Goal: Complete application form

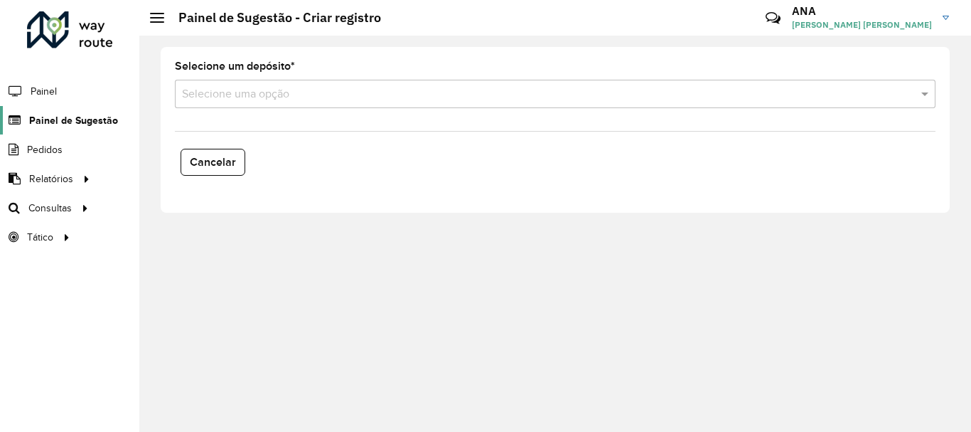
click at [37, 117] on span "Painel de Sugestão" at bounding box center [73, 120] width 89 height 15
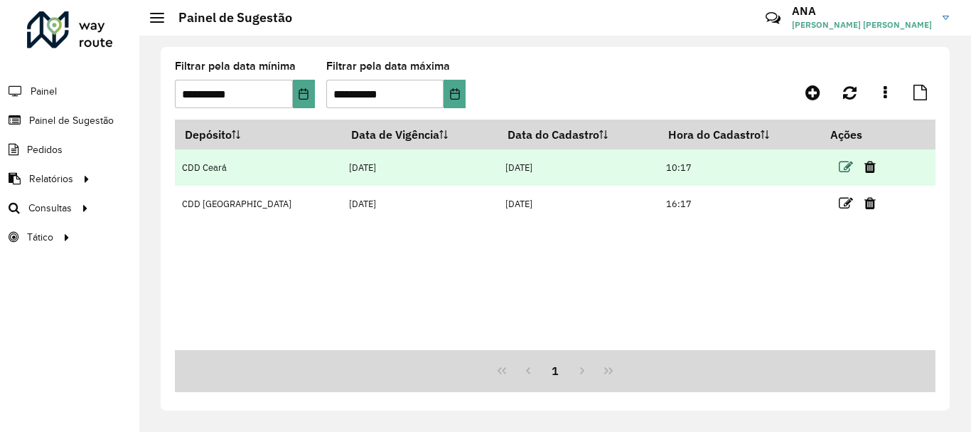
click at [839, 174] on icon at bounding box center [846, 167] width 14 height 14
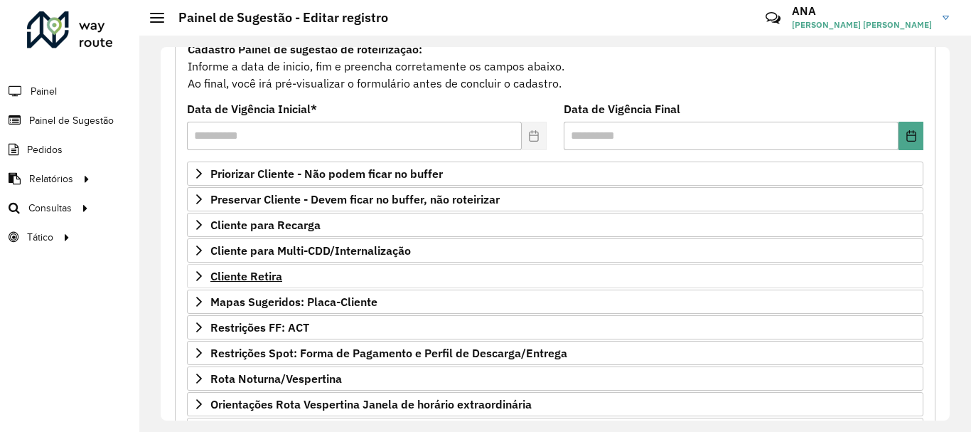
scroll to position [213, 0]
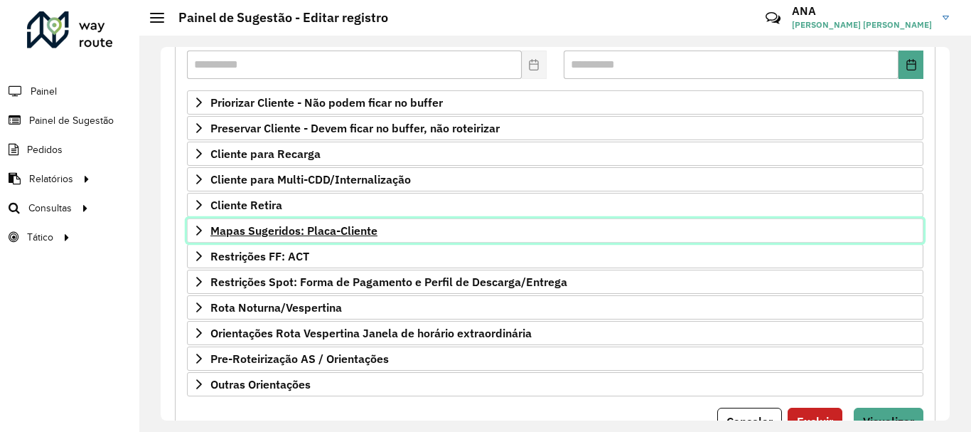
click at [289, 230] on span "Mapas Sugeridos: Placa-Cliente" at bounding box center [293, 230] width 167 height 11
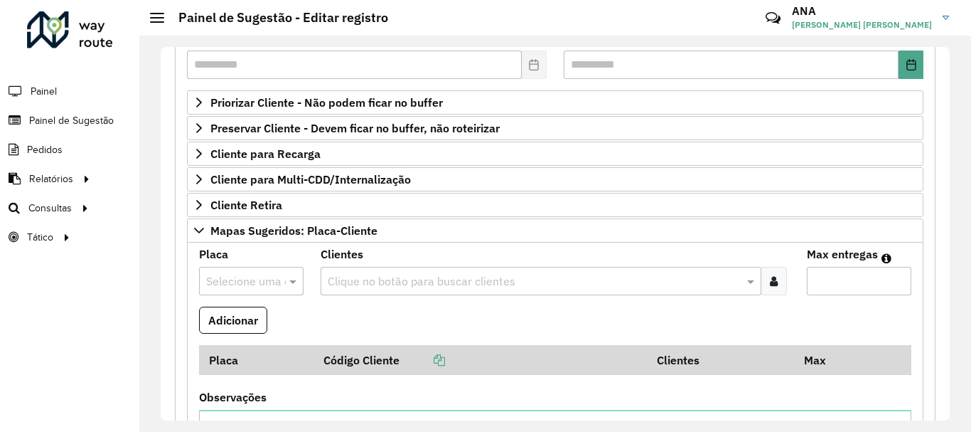
click at [253, 280] on input "text" at bounding box center [237, 281] width 62 height 17
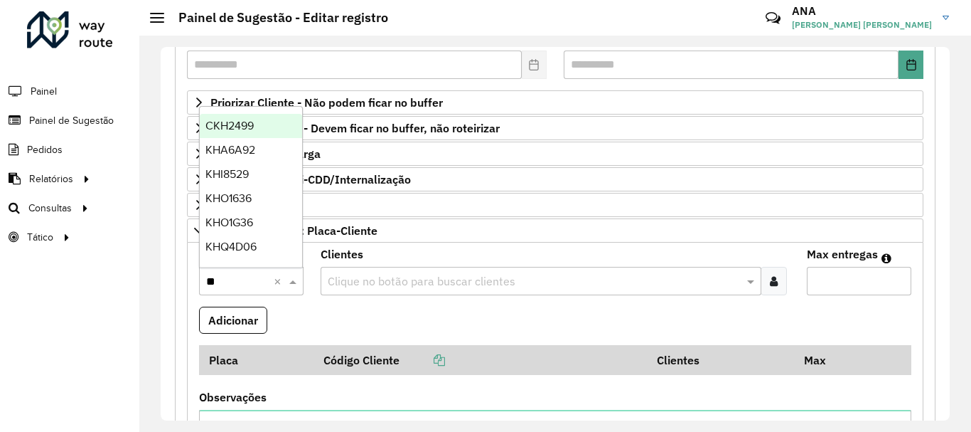
type input "***"
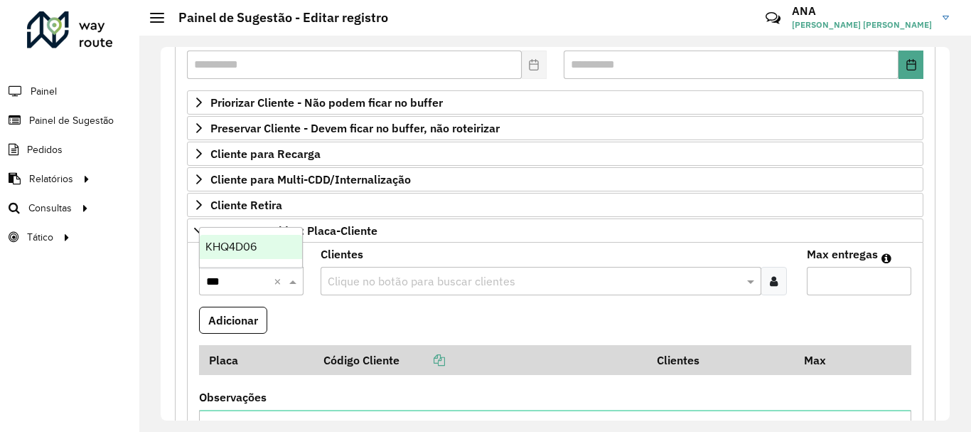
click at [238, 247] on span "KHQ4D06" at bounding box center [231, 246] width 51 height 12
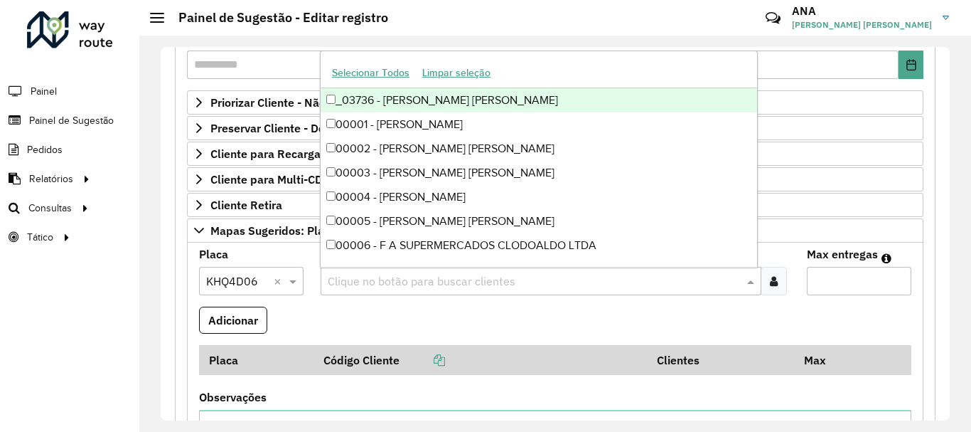
click at [412, 278] on input "text" at bounding box center [534, 281] width 420 height 17
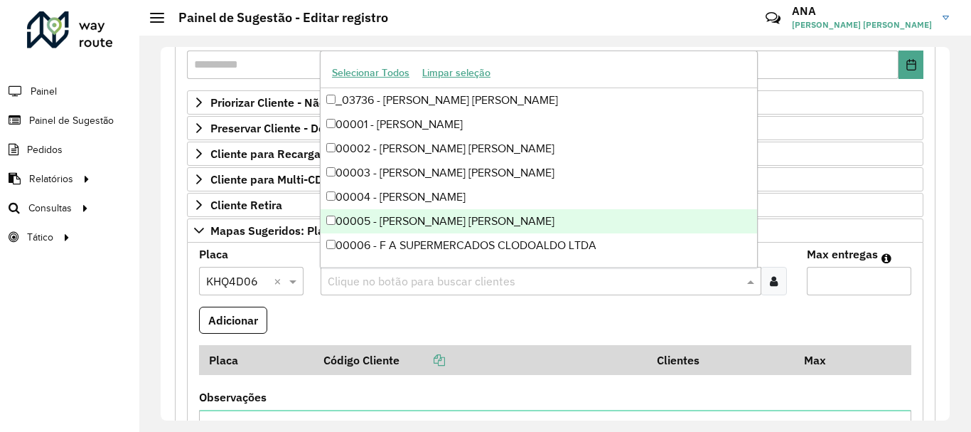
click at [376, 280] on input "text" at bounding box center [534, 281] width 420 height 17
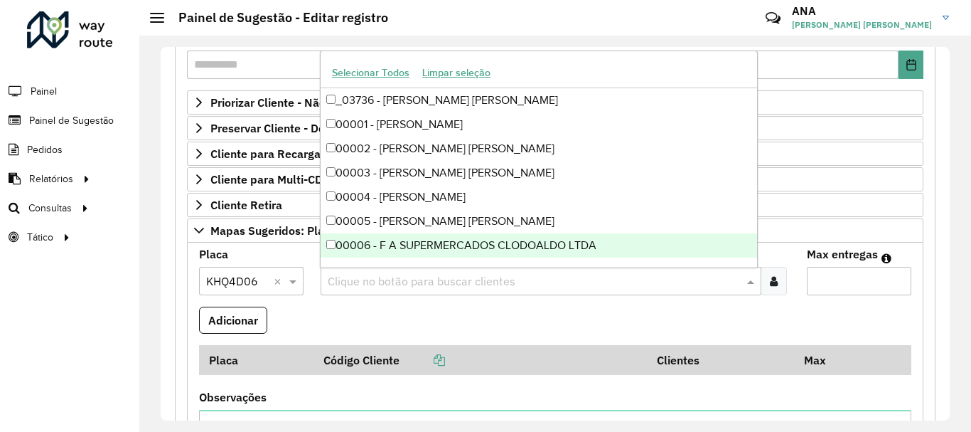
paste input "*****"
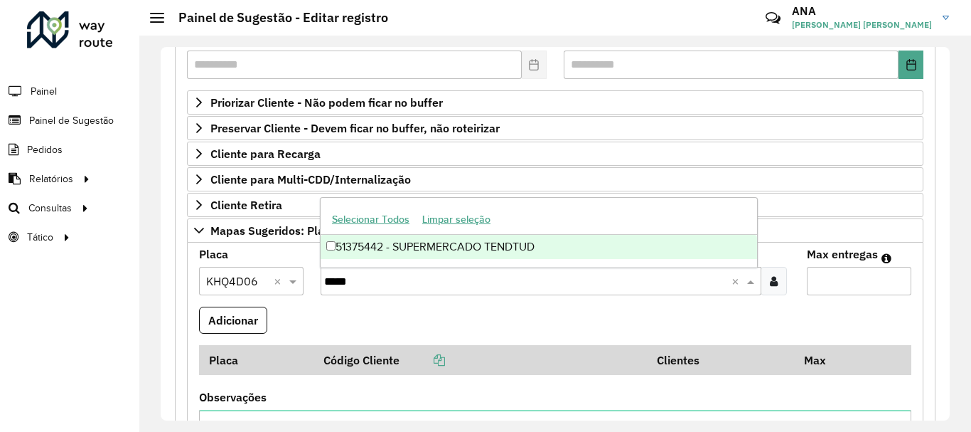
type input "*****"
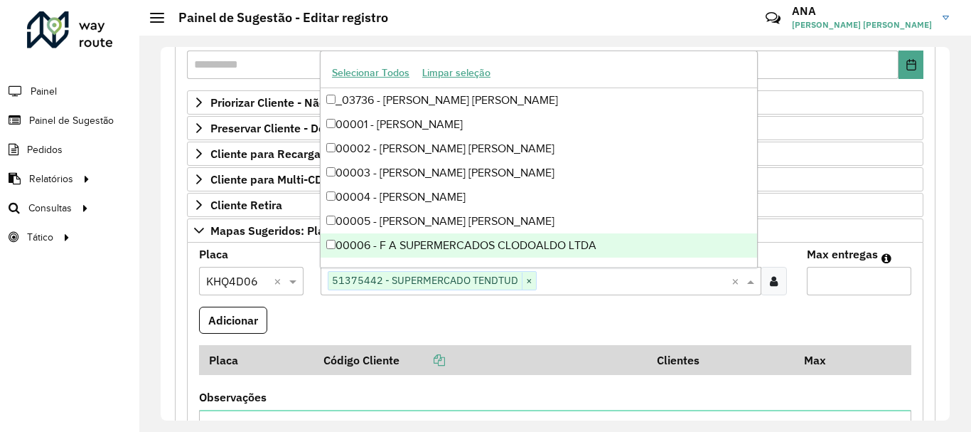
click at [816, 284] on input "Max entregas" at bounding box center [859, 281] width 105 height 28
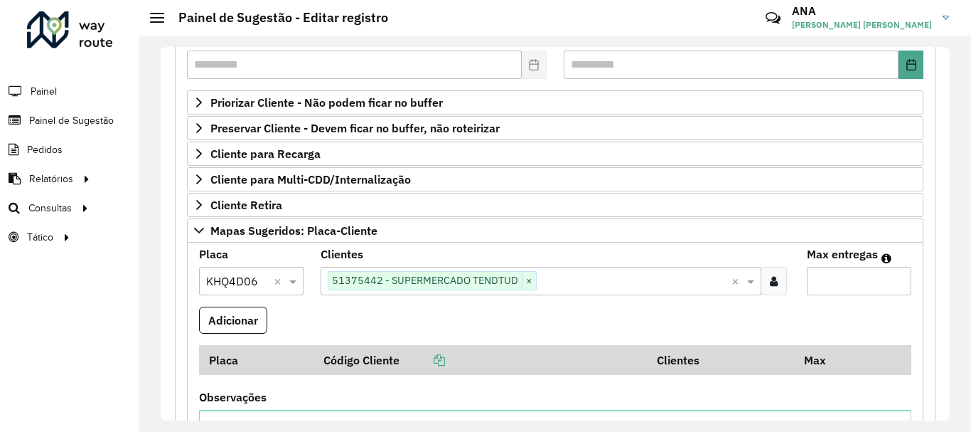
type input "*"
click at [241, 319] on button "Adicionar" at bounding box center [233, 319] width 68 height 27
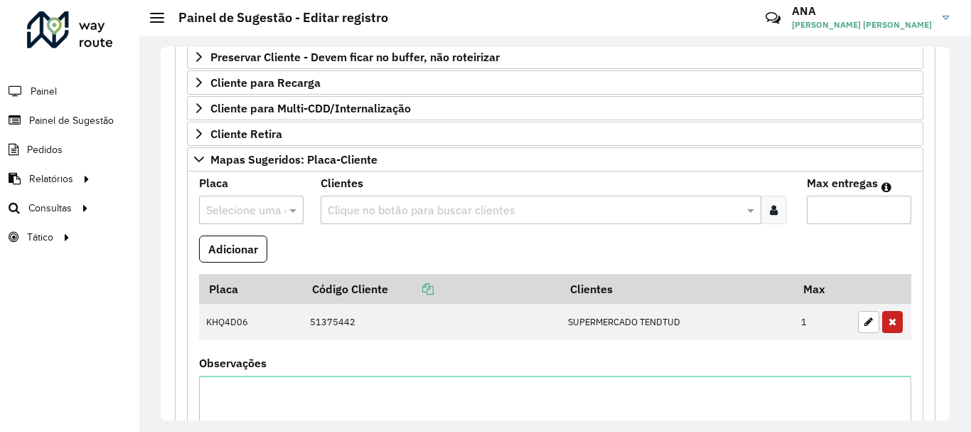
scroll to position [356, 0]
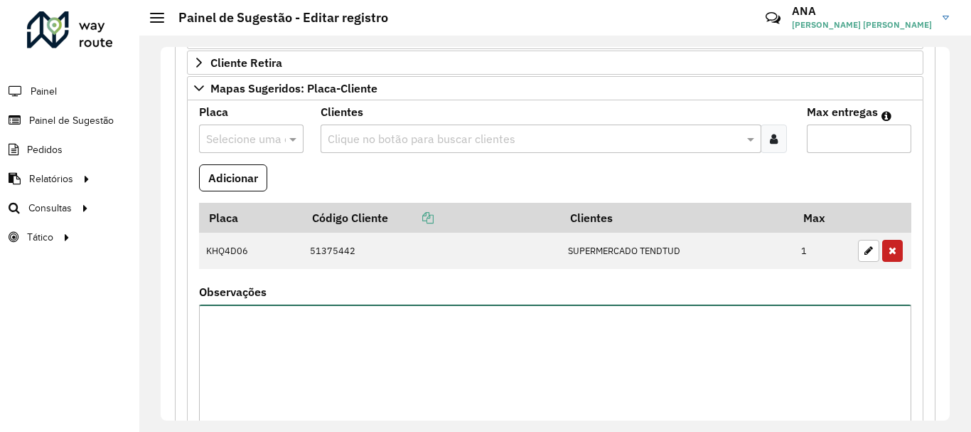
click at [380, 346] on textarea "Observações" at bounding box center [555, 364] width 713 height 120
click at [531, 387] on textarea "Observações" at bounding box center [555, 364] width 713 height 120
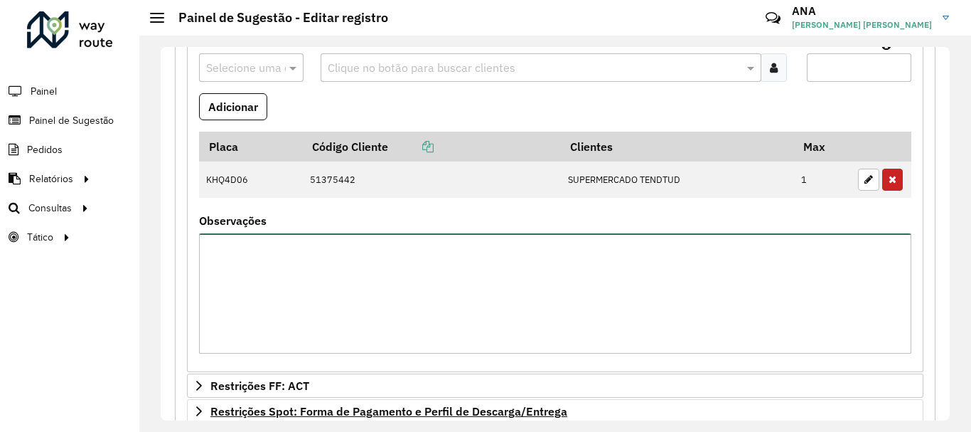
scroll to position [569, 0]
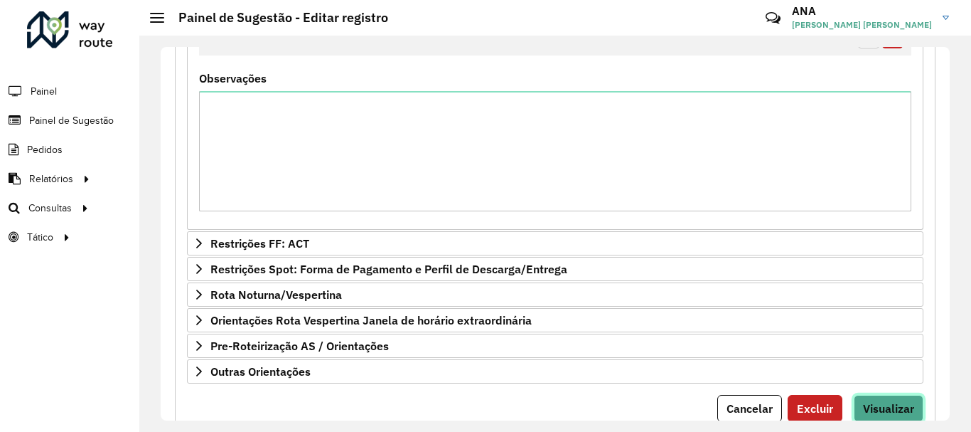
click at [877, 404] on span "Visualizar" at bounding box center [888, 408] width 51 height 14
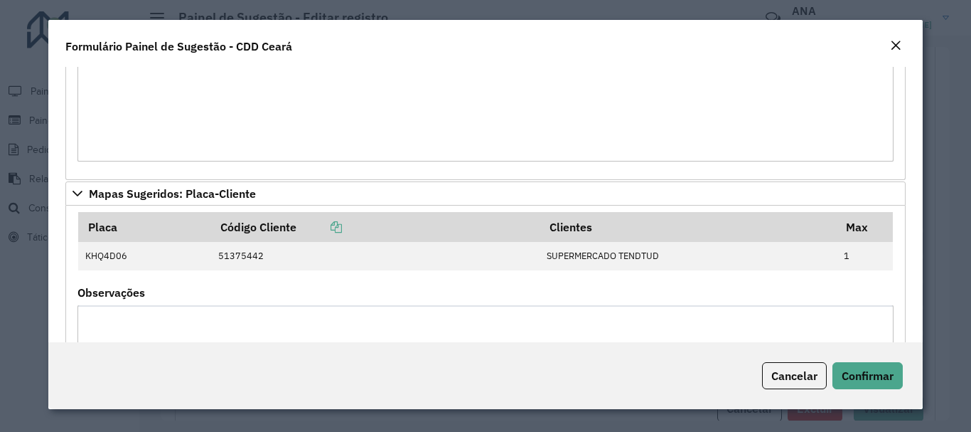
scroll to position [284, 0]
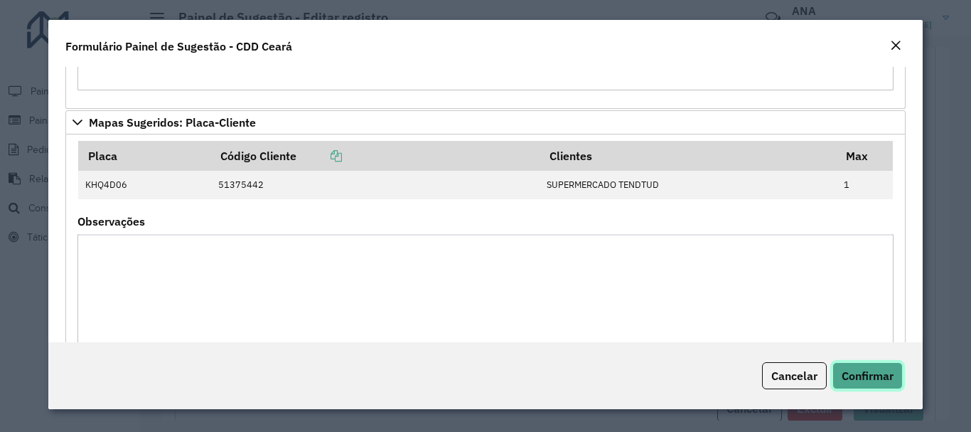
click at [858, 382] on span "Confirmar" at bounding box center [868, 375] width 52 height 14
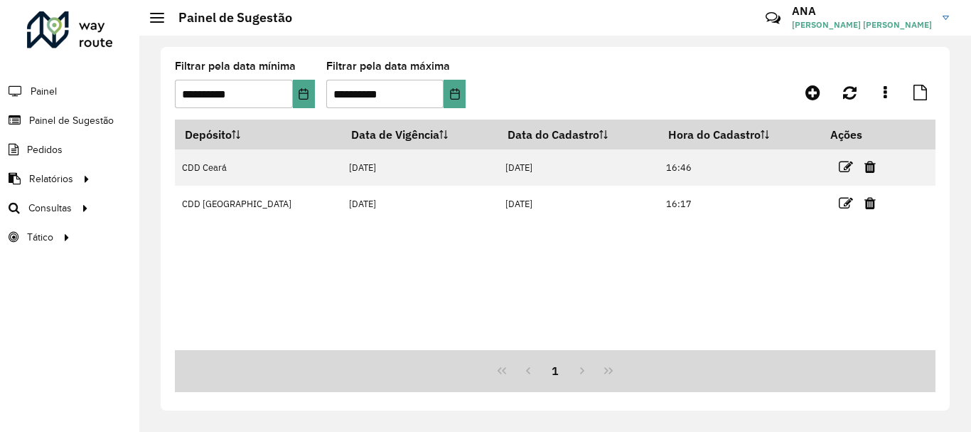
click at [831, 311] on div "Depósito Data de Vigência Data do Cadastro Hora do Cadastro Ações CDD [GEOGRAPH…" at bounding box center [555, 234] width 761 height 230
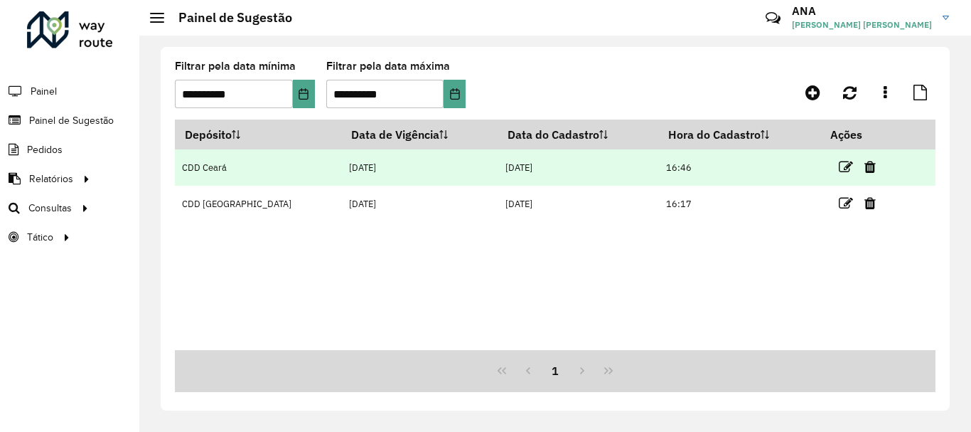
click at [222, 167] on td "CDD Ceará" at bounding box center [258, 167] width 167 height 36
click at [202, 174] on td "CDD Ceará" at bounding box center [258, 167] width 167 height 36
click at [839, 162] on icon at bounding box center [846, 167] width 14 height 14
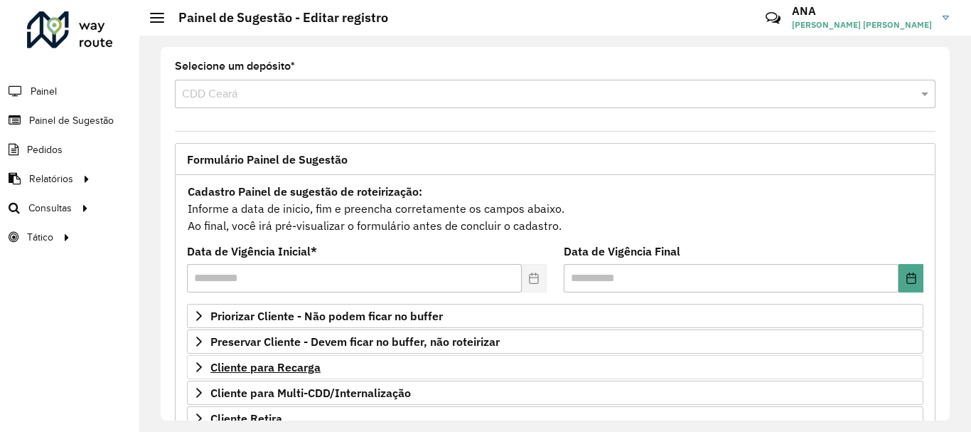
scroll to position [142, 0]
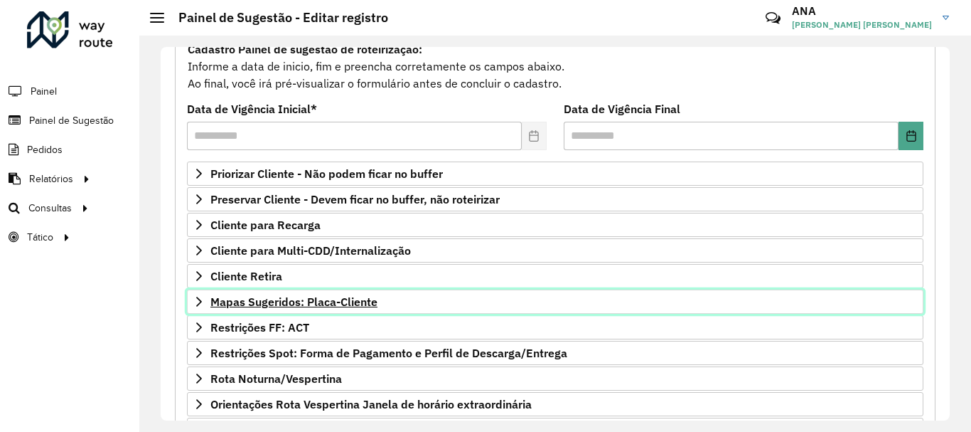
click at [324, 301] on span "Mapas Sugeridos: Placa-Cliente" at bounding box center [293, 301] width 167 height 11
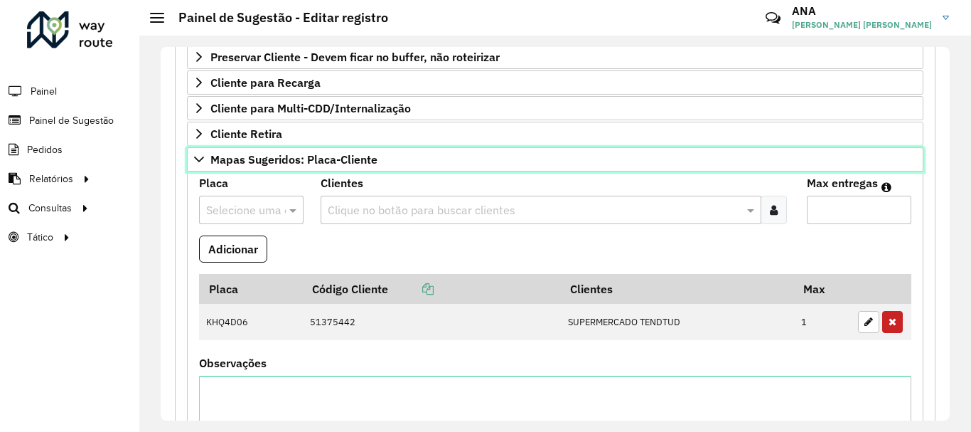
scroll to position [620, 0]
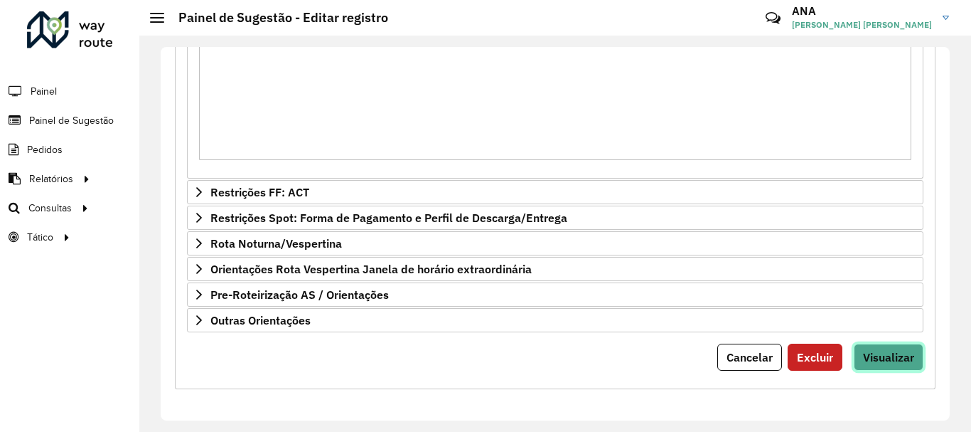
click at [883, 361] on span "Visualizar" at bounding box center [888, 357] width 51 height 14
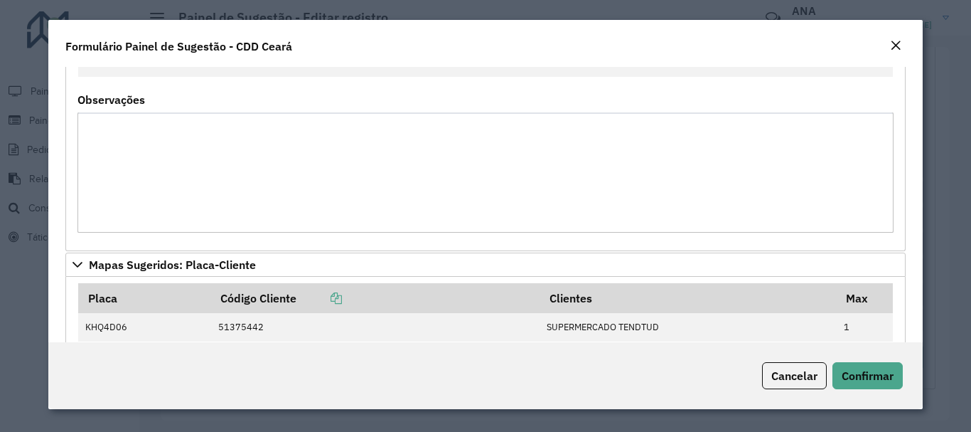
scroll to position [284, 0]
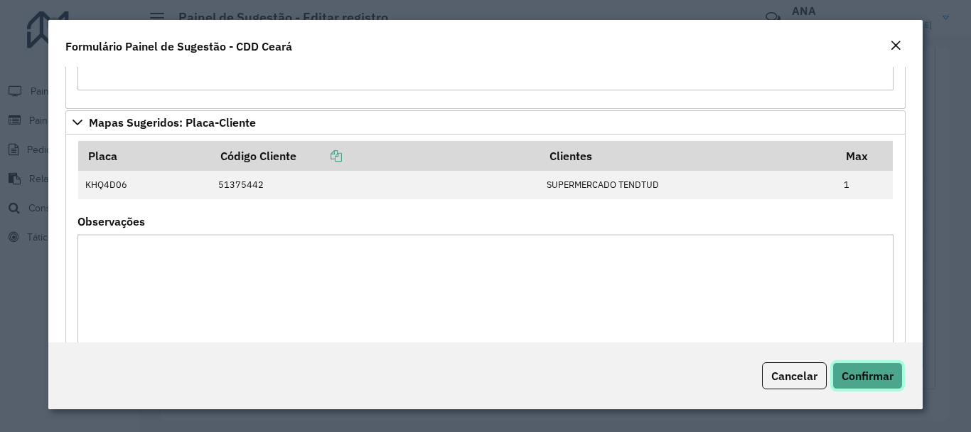
click at [878, 383] on button "Confirmar" at bounding box center [868, 375] width 70 height 27
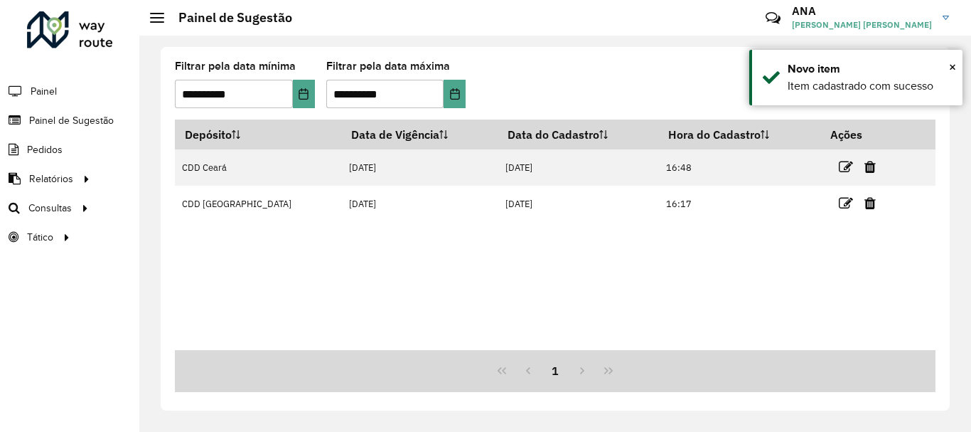
click at [293, 428] on div "**********" at bounding box center [555, 234] width 832 height 396
